Goal: Information Seeking & Learning: Get advice/opinions

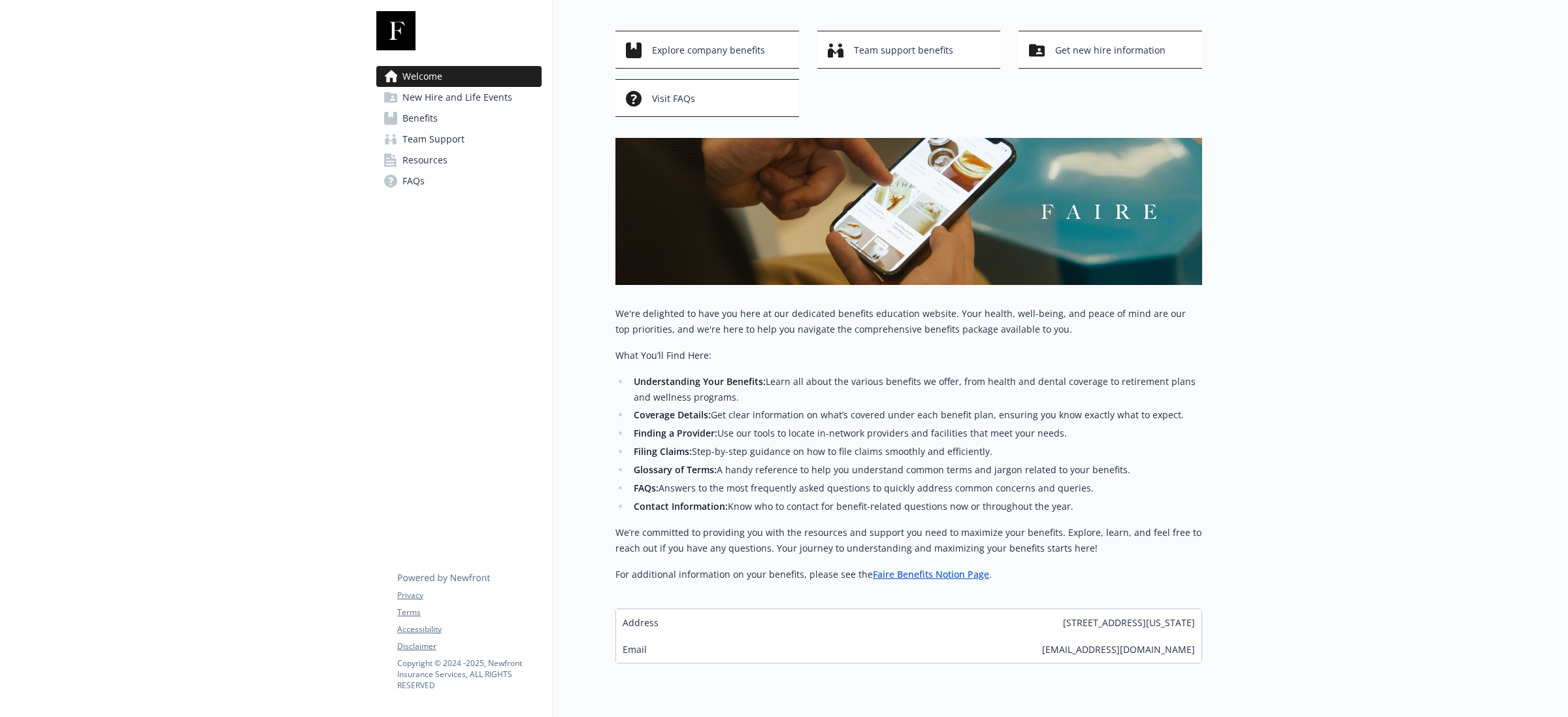
scroll to position [103, 0]
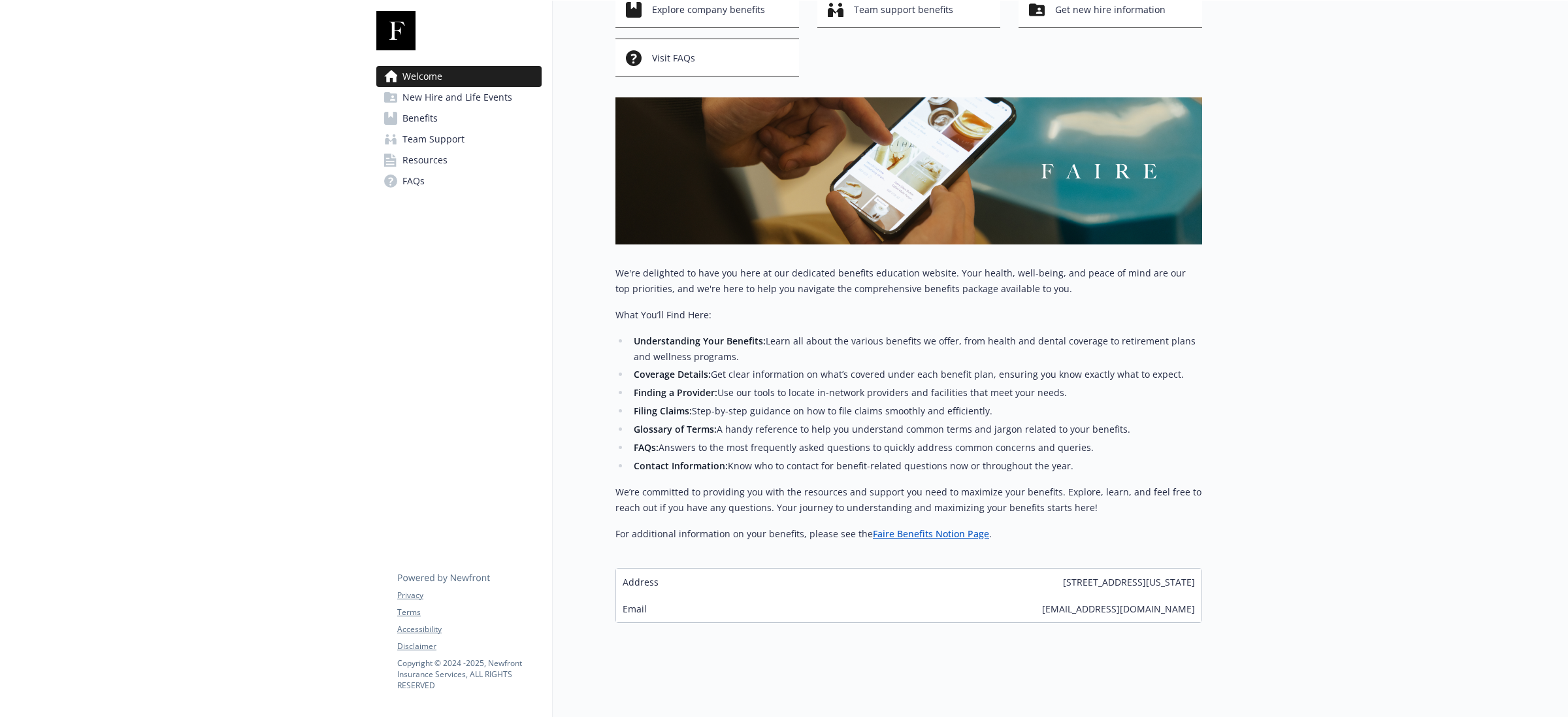
click at [435, 154] on span "Resources" at bounding box center [425, 160] width 45 height 21
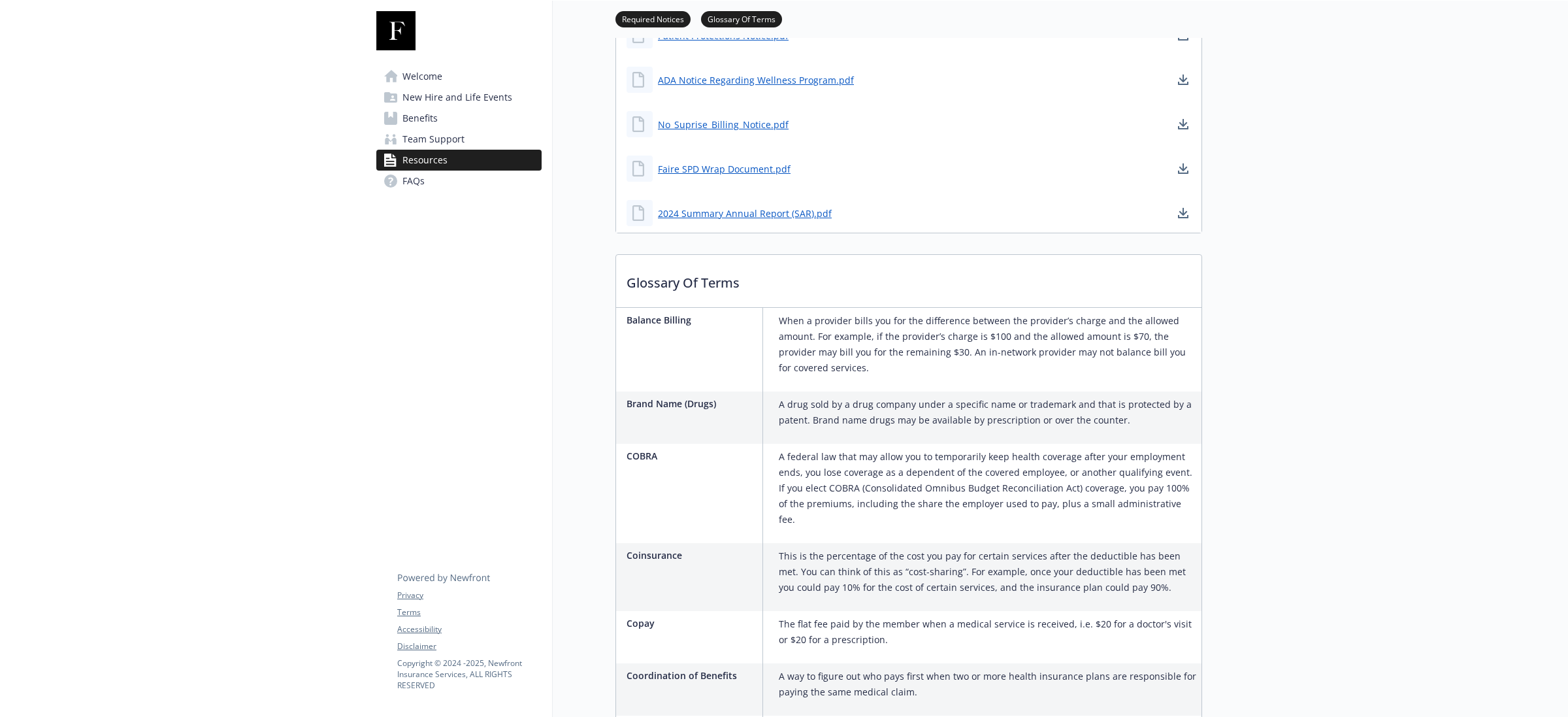
click at [456, 144] on span "Team Support" at bounding box center [433, 139] width 62 height 21
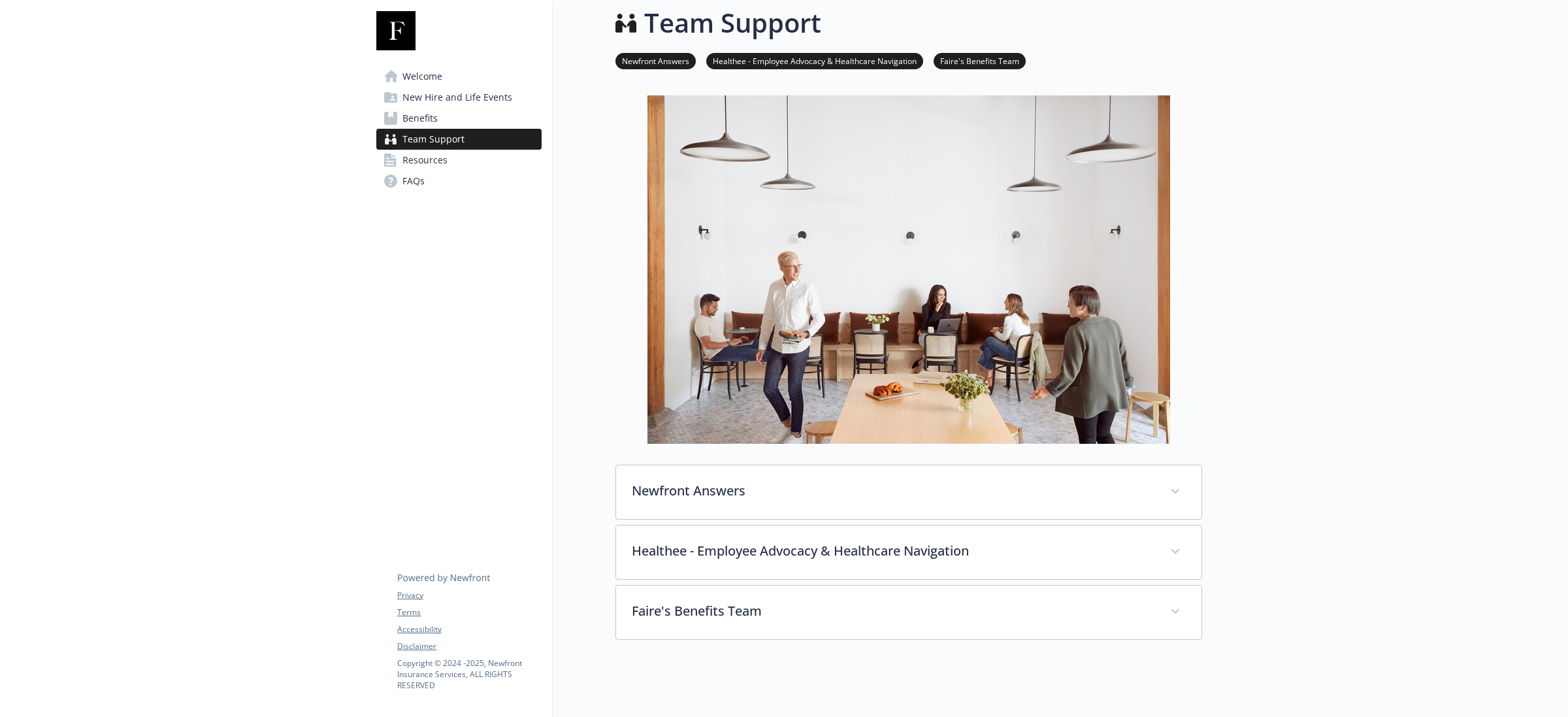
scroll to position [207, 0]
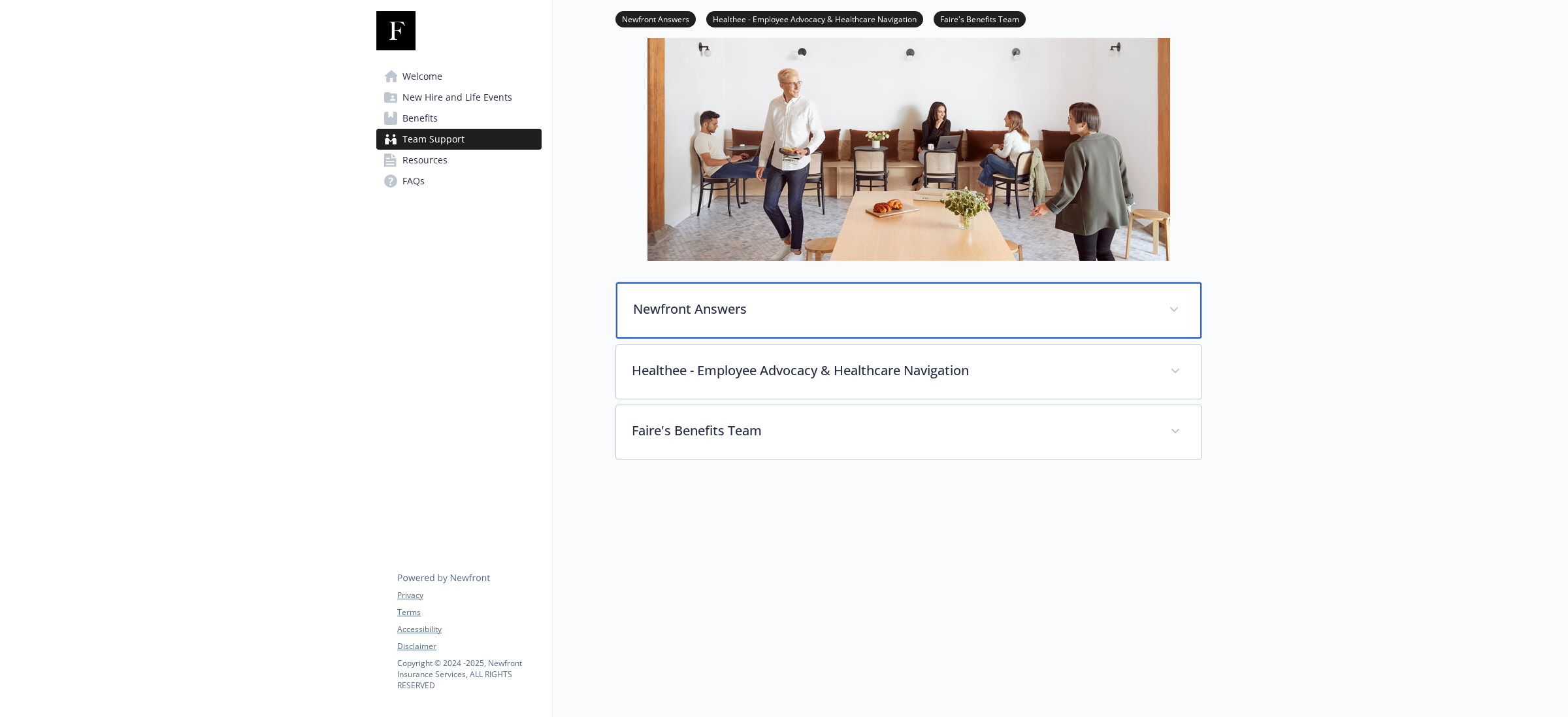
click at [909, 308] on div "Newfront Answers" at bounding box center [909, 310] width 585 height 56
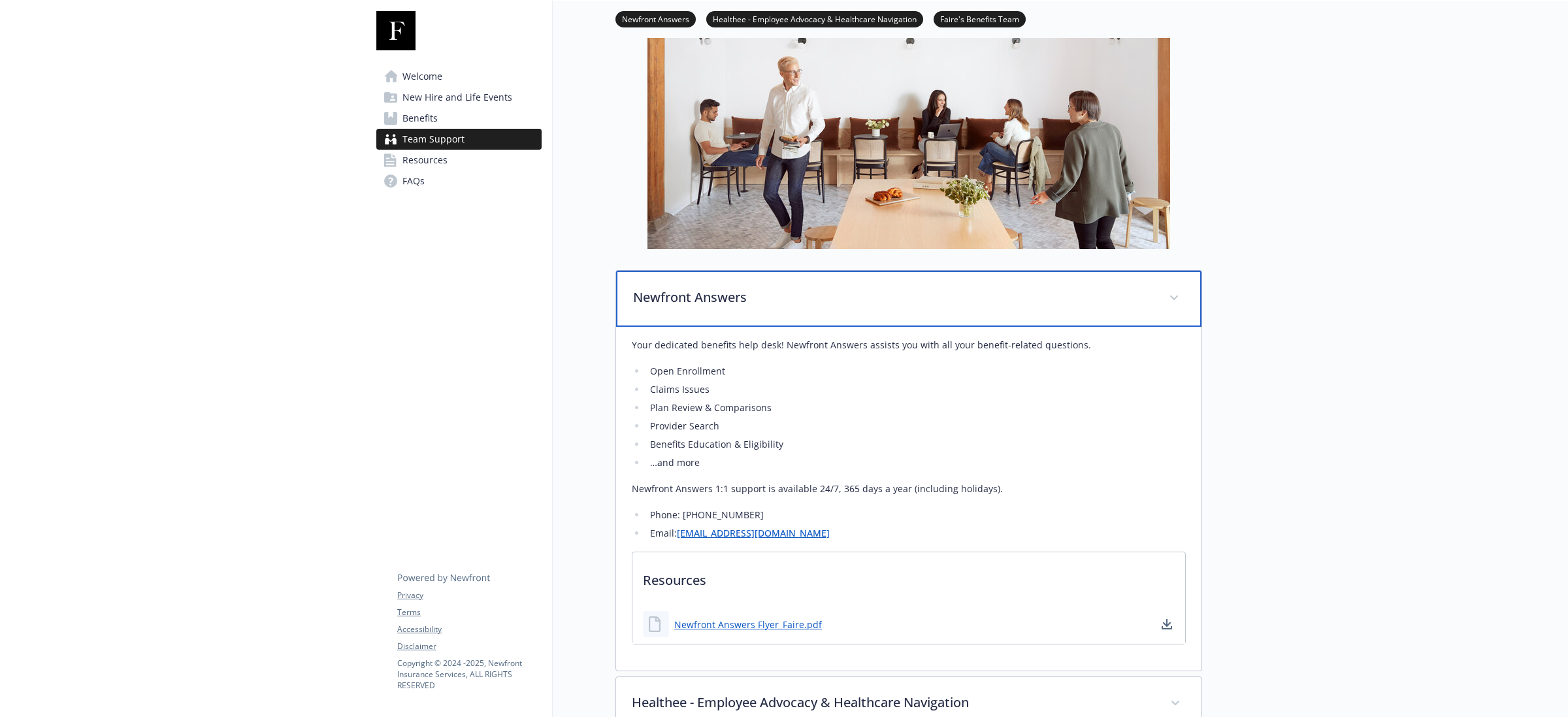
click at [909, 308] on div "Newfront Answers" at bounding box center [909, 298] width 585 height 56
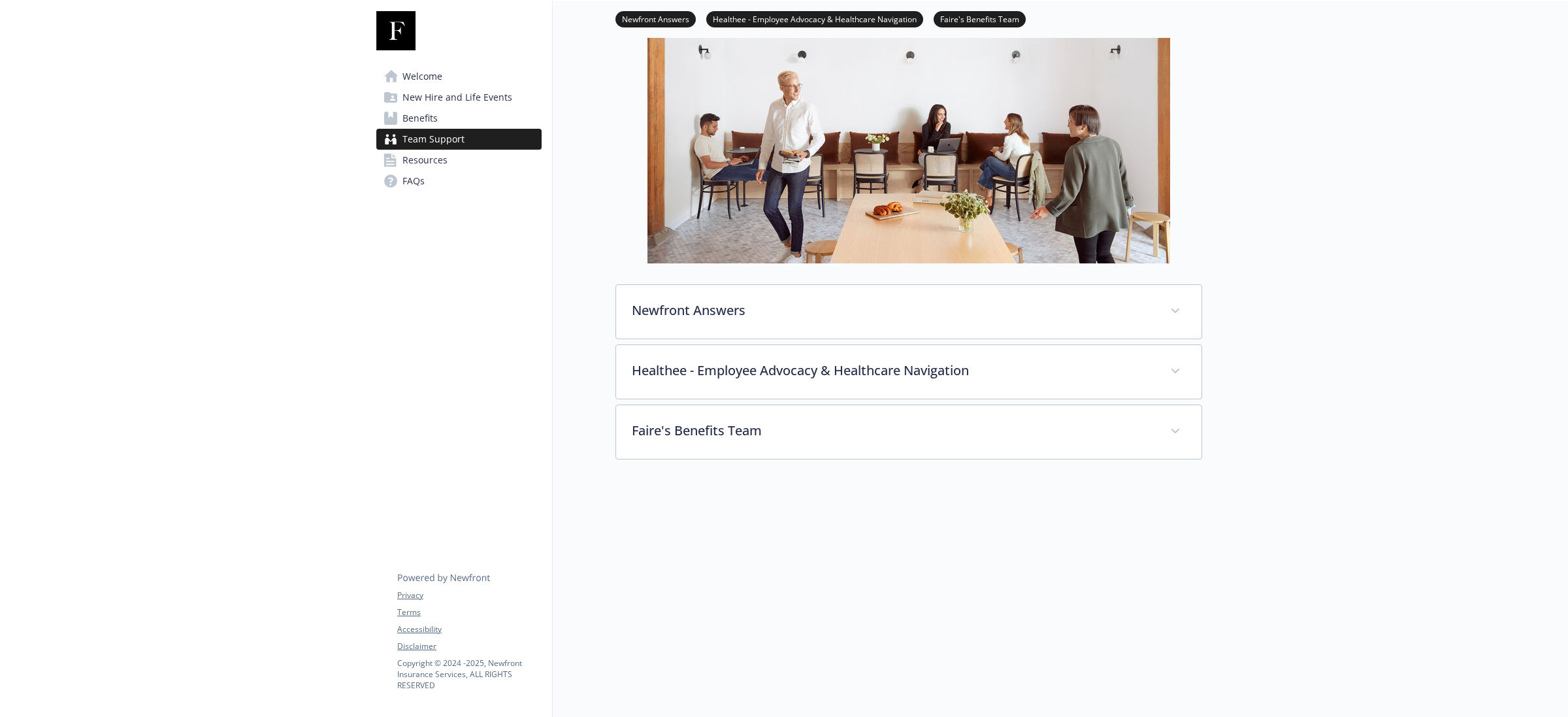
scroll to position [207, 0]
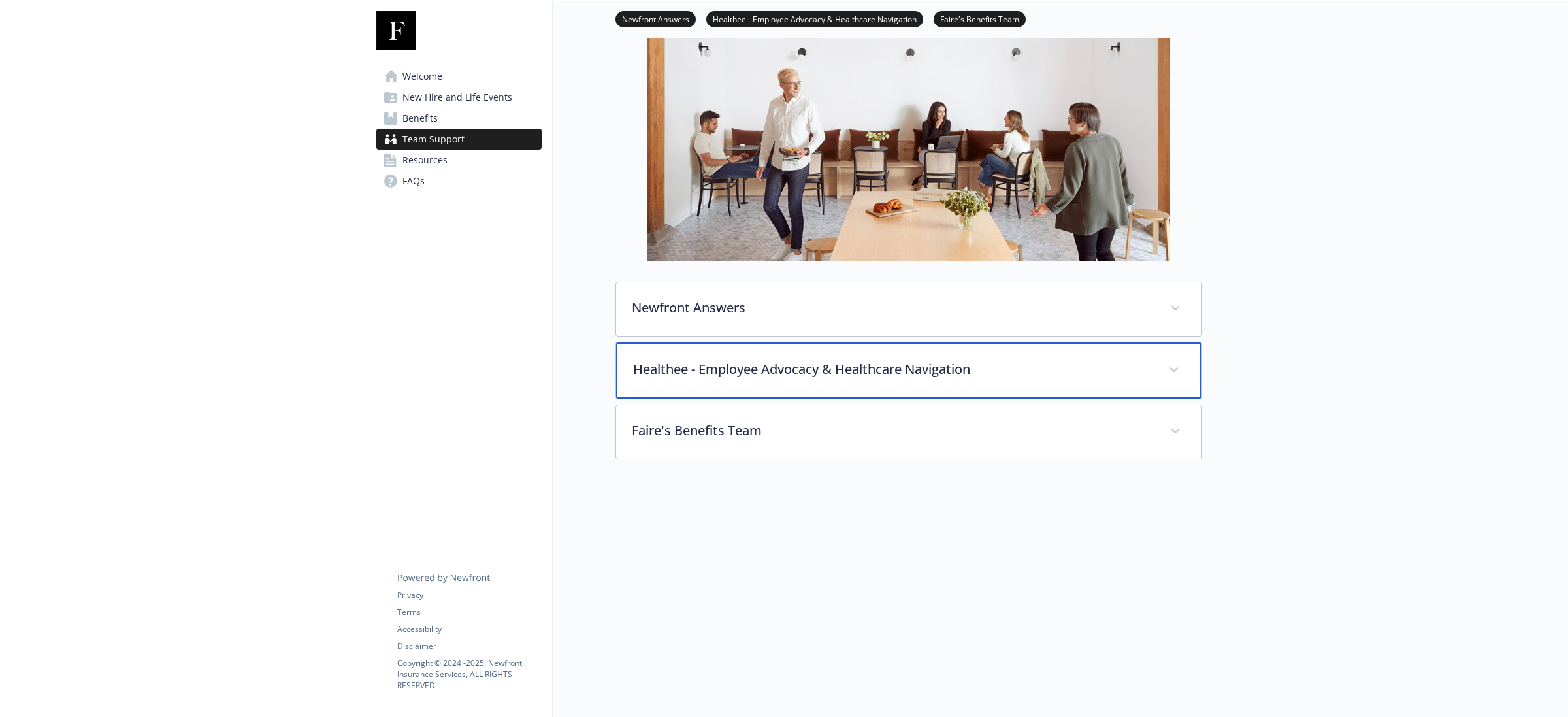
click at [1013, 360] on p "Healthee - Employee Advocacy & Healthcare Navigation" at bounding box center [893, 370] width 520 height 20
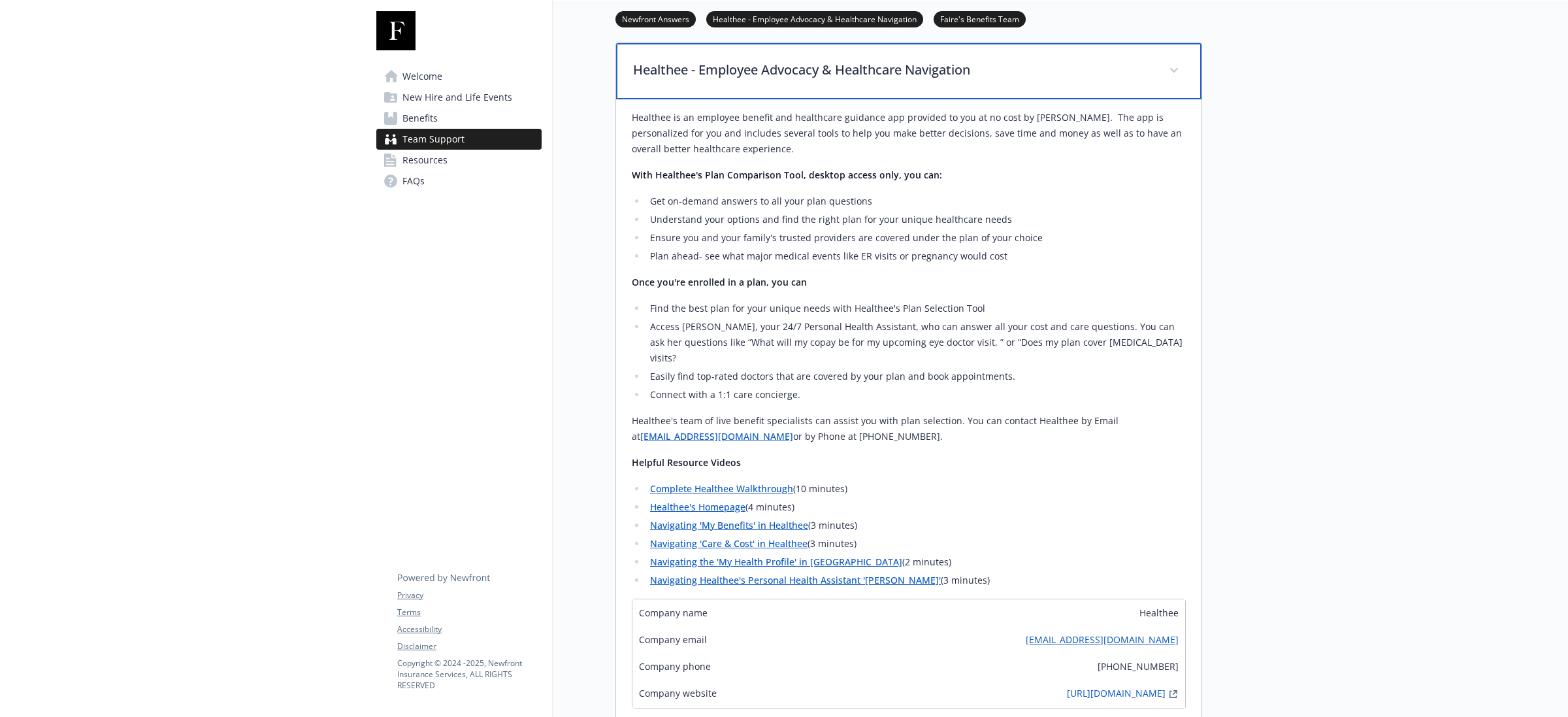
scroll to position [535, 0]
